Goal: Find contact information: Find contact information

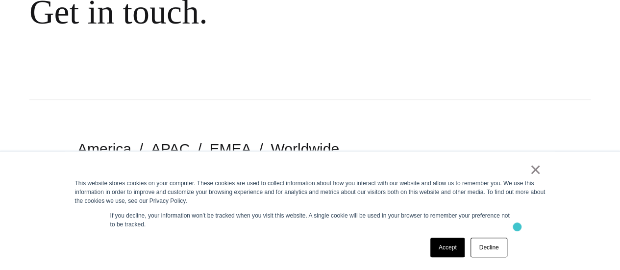
scroll to position [147, 0]
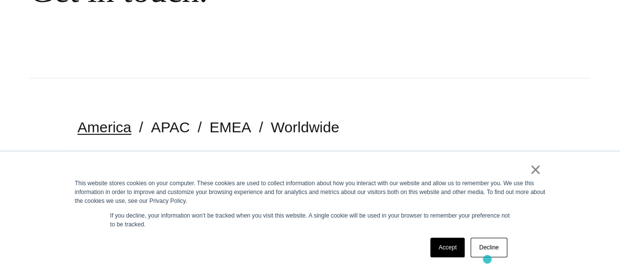
click at [487, 259] on div "Accept Decline" at bounding box center [468, 247] width 83 height 25
click at [490, 251] on link "Decline" at bounding box center [488, 248] width 36 height 20
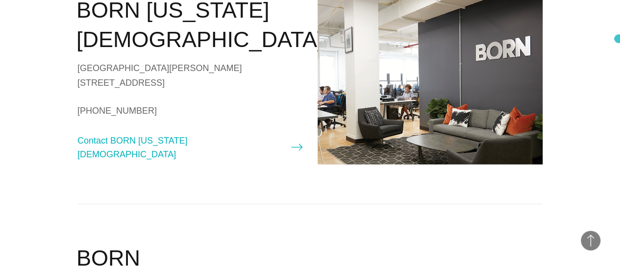
scroll to position [2520, 0]
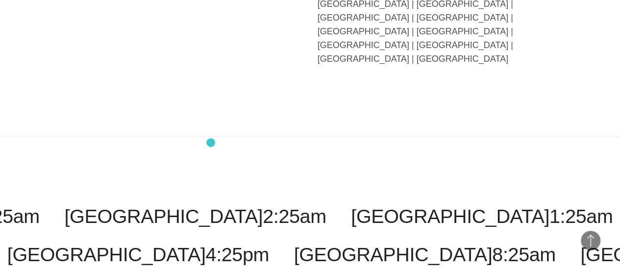
scroll to position [2520, 0]
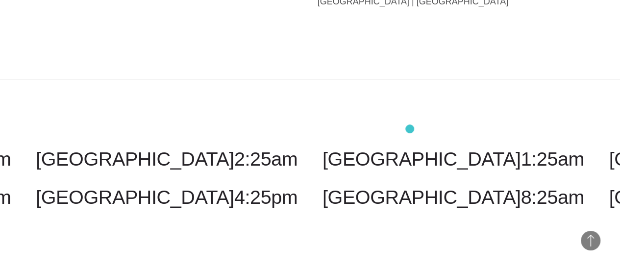
scroll to position [2520, 0]
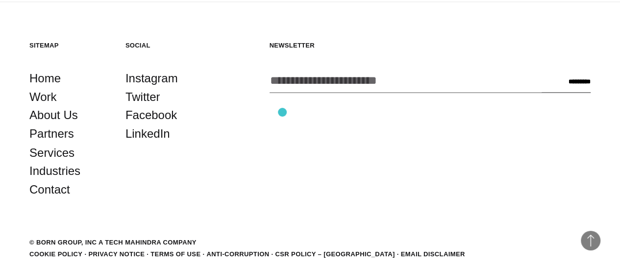
scroll to position [820, 0]
